Goal: Task Accomplishment & Management: Complete application form

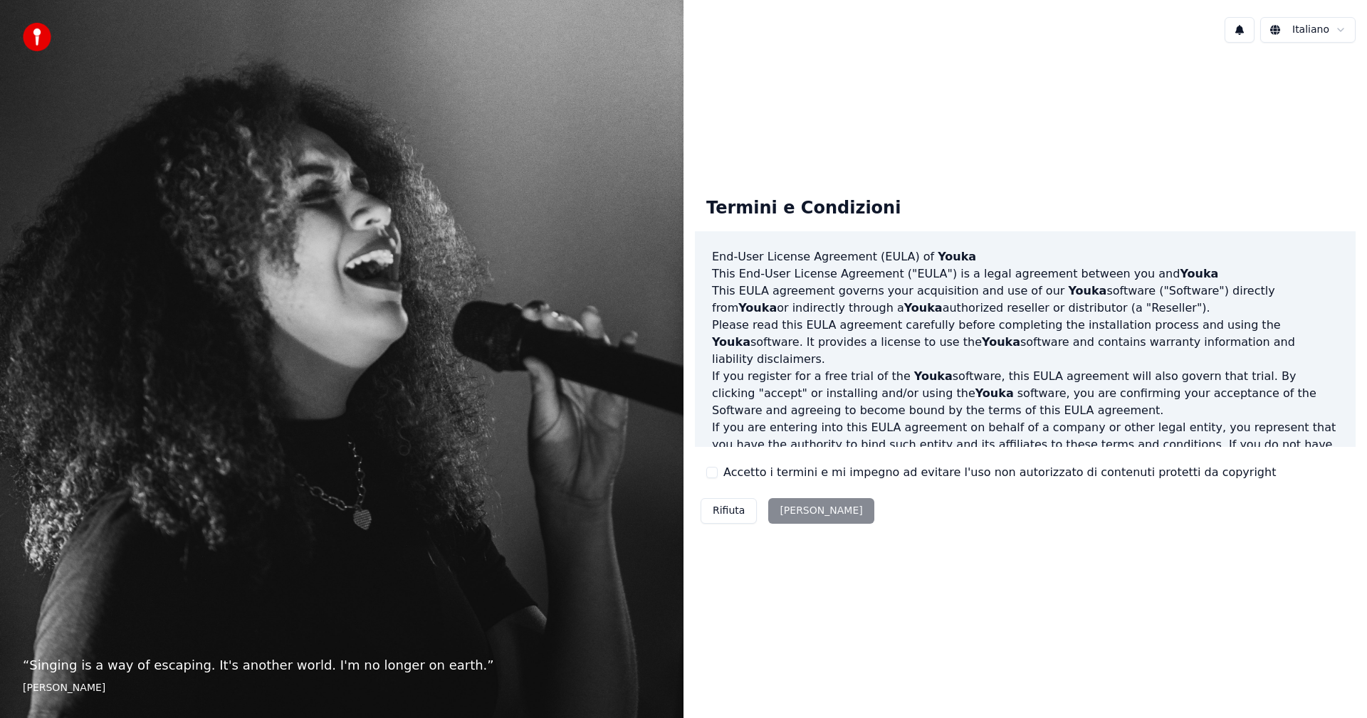
click at [794, 518] on div "Rifiuta [PERSON_NAME]" at bounding box center [787, 511] width 185 height 37
click at [742, 473] on label "Accetto i termini e mi impegno ad evitare l'uso non autorizzato di contenuti pr…" at bounding box center [999, 472] width 553 height 17
click at [718, 473] on button "Accetto i termini e mi impegno ad evitare l'uso non autorizzato di contenuti pr…" at bounding box center [711, 472] width 11 height 11
click at [777, 520] on button "[PERSON_NAME]" at bounding box center [820, 511] width 105 height 26
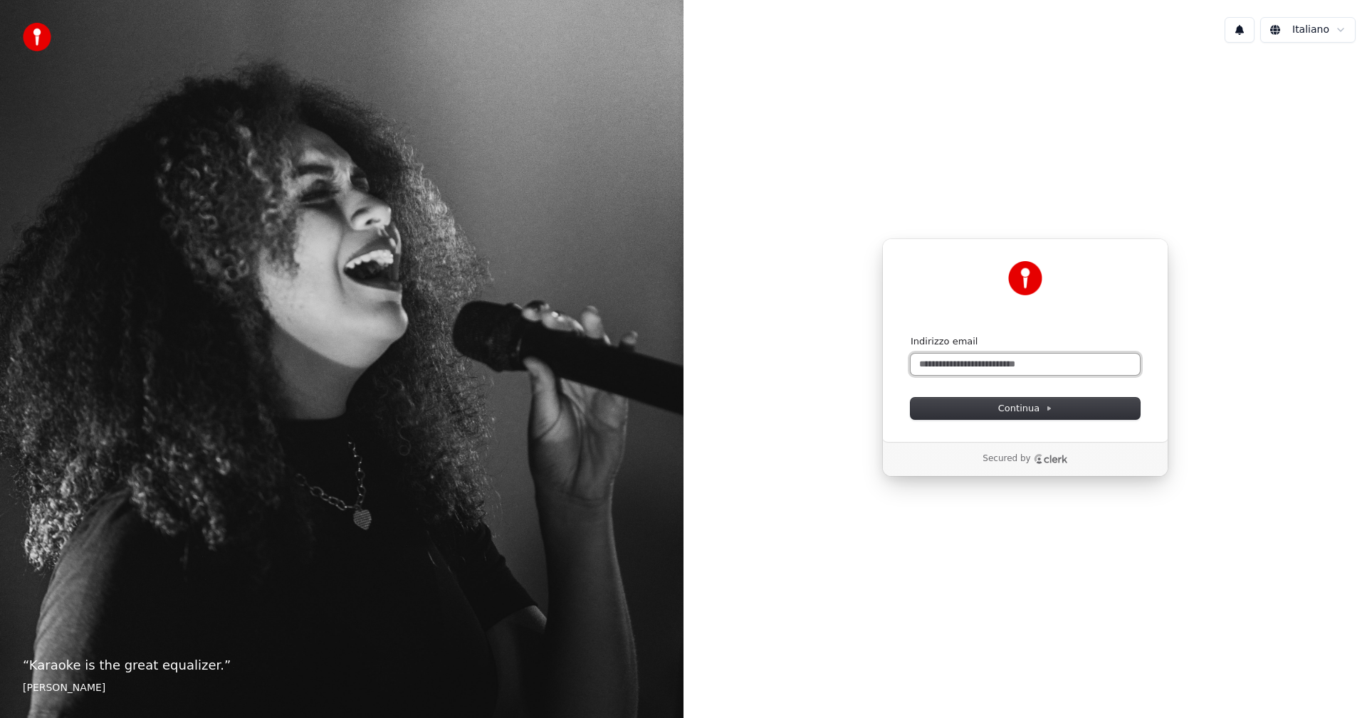
click at [987, 359] on input "Indirizzo email" at bounding box center [1025, 364] width 229 height 21
click at [973, 367] on input "*" at bounding box center [1025, 364] width 229 height 21
click at [911, 335] on button "submit" at bounding box center [911, 335] width 0 height 0
type input "**********"
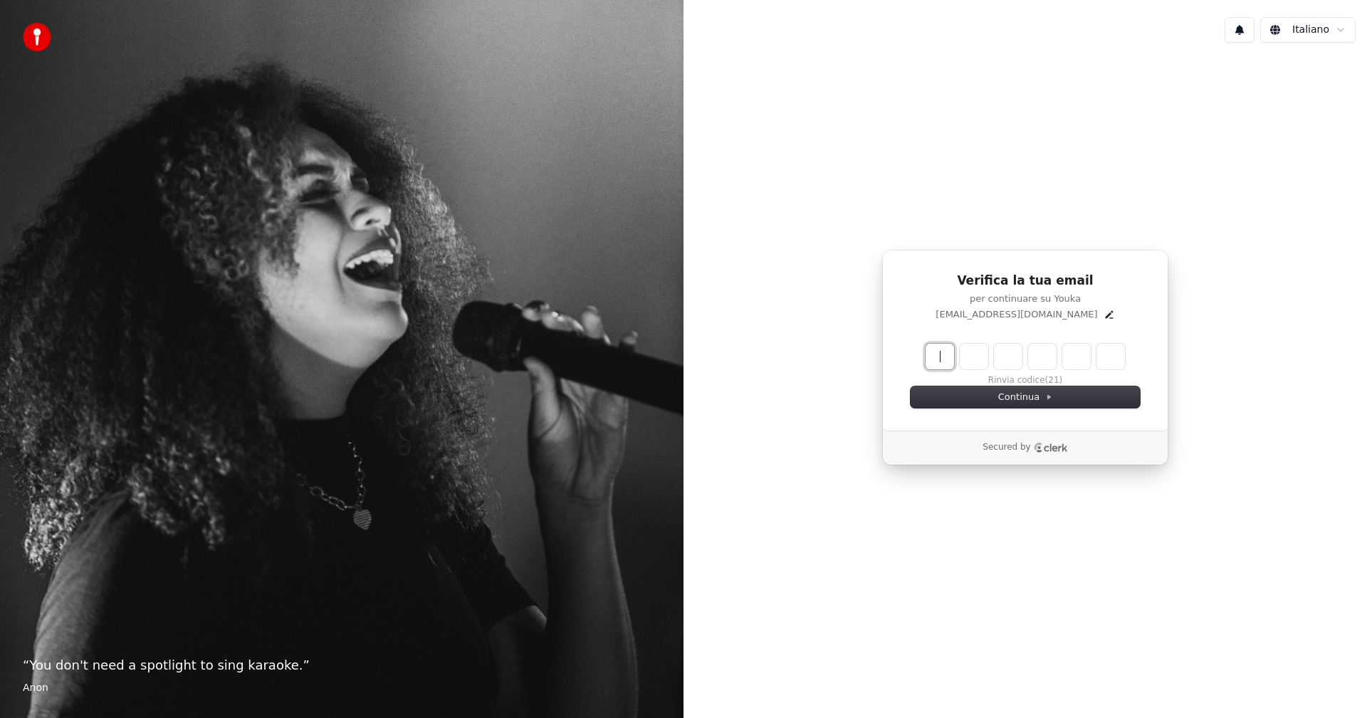
click at [943, 365] on input "Enter verification code" at bounding box center [1040, 357] width 228 height 26
click at [1104, 313] on icon "Edit" at bounding box center [1109, 314] width 11 height 11
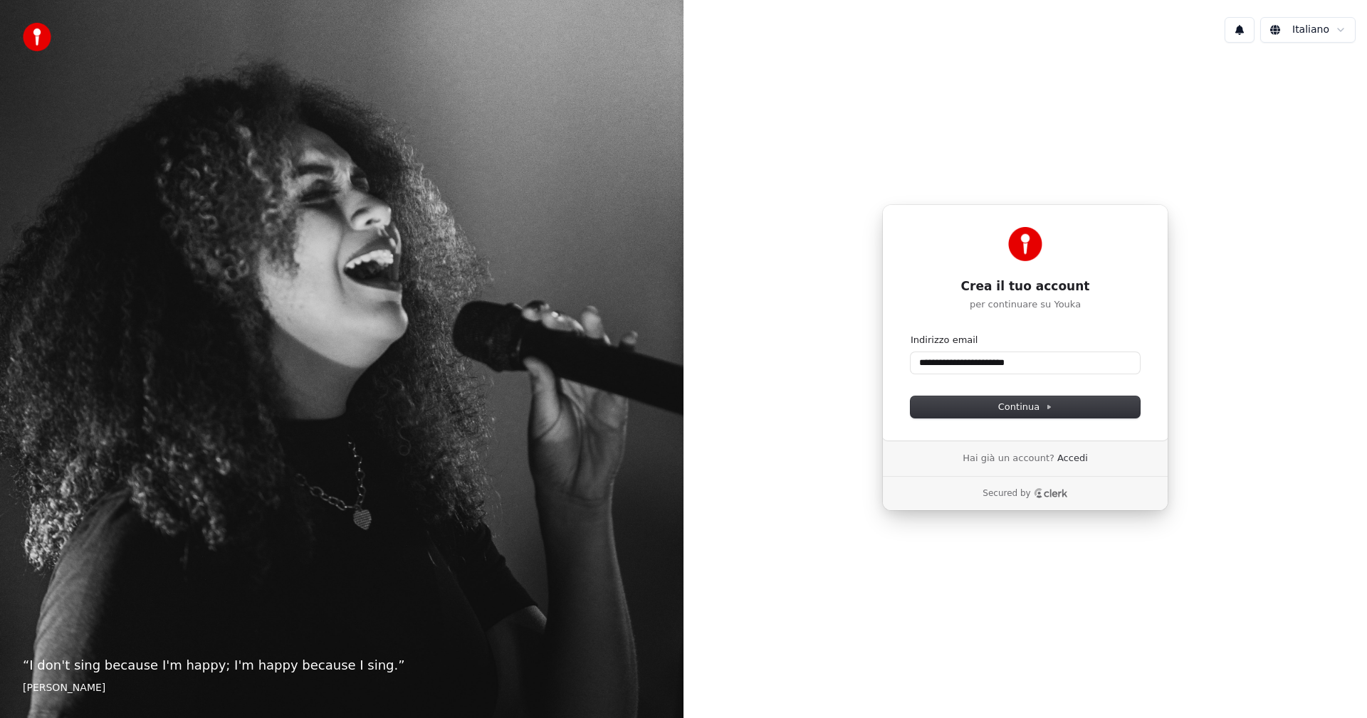
click at [1071, 451] on div "Hai già un account? Accedi" at bounding box center [1025, 459] width 171 height 36
click at [1071, 459] on link "Accedi" at bounding box center [1072, 458] width 31 height 13
